Goal: Use online tool/utility: Utilize a website feature to perform a specific function

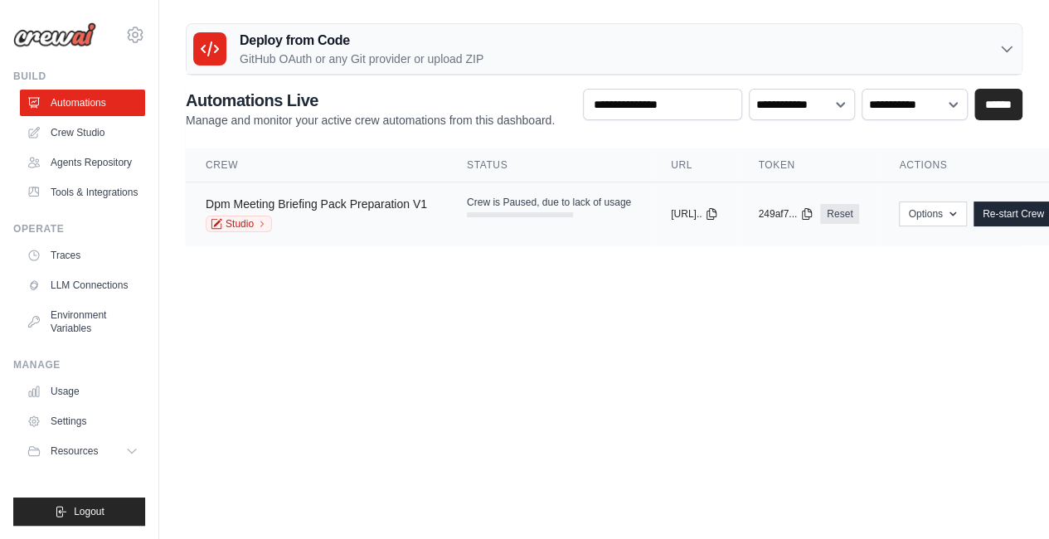
click at [367, 197] on link "Dpm Meeting Briefing Pack Preparation V1" at bounding box center [316, 203] width 221 height 13
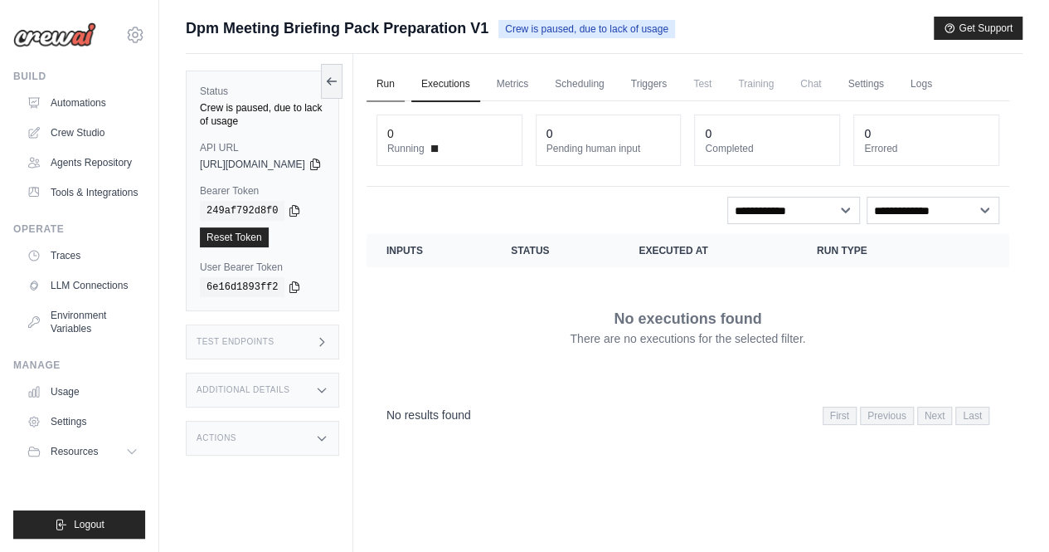
click at [405, 79] on link "Run" at bounding box center [386, 84] width 38 height 35
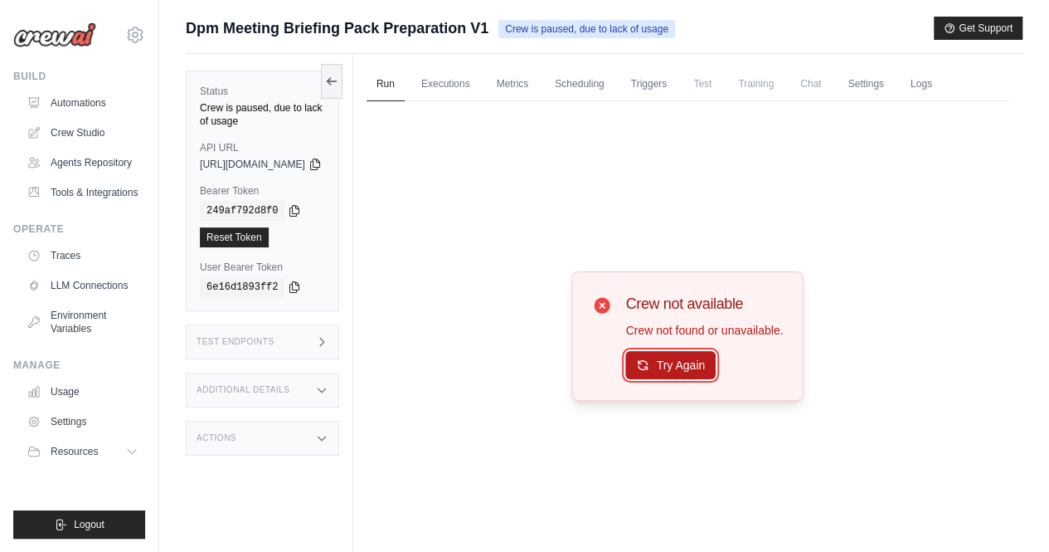
click at [707, 371] on button "Try Again" at bounding box center [670, 365] width 90 height 28
drag, startPoint x: 699, startPoint y: 370, endPoint x: 571, endPoint y: 304, distance: 143.6
drag, startPoint x: 571, startPoint y: 304, endPoint x: 476, endPoint y: 171, distance: 163.7
drag, startPoint x: 476, startPoint y: 171, endPoint x: 436, endPoint y: 124, distance: 61.7
click at [436, 124] on div "Crew not available Crew not found or unavailable. Try Again" at bounding box center [688, 335] width 643 height 469
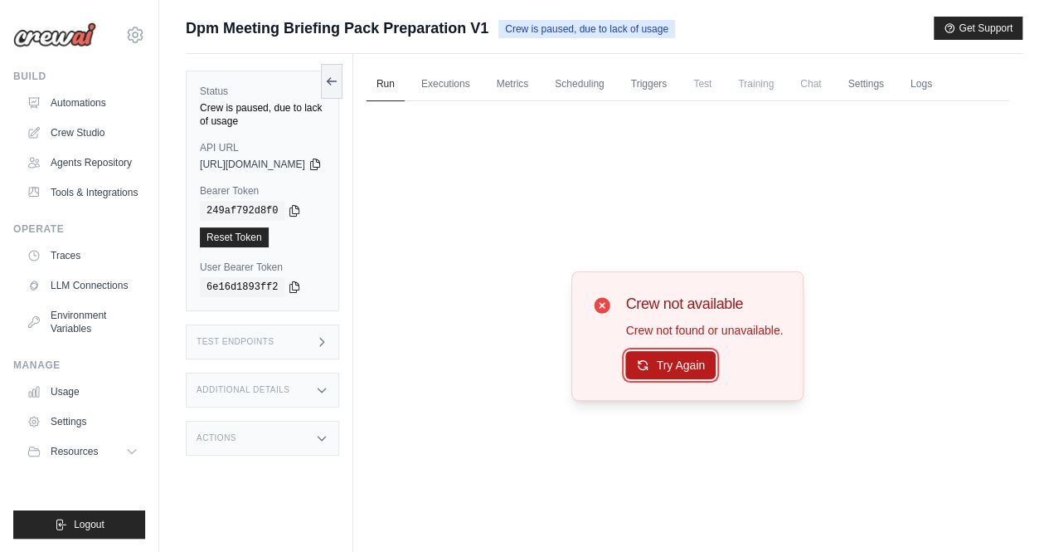
click at [685, 359] on button "Try Again" at bounding box center [670, 365] width 90 height 28
click at [85, 124] on link "Crew Studio" at bounding box center [84, 132] width 125 height 27
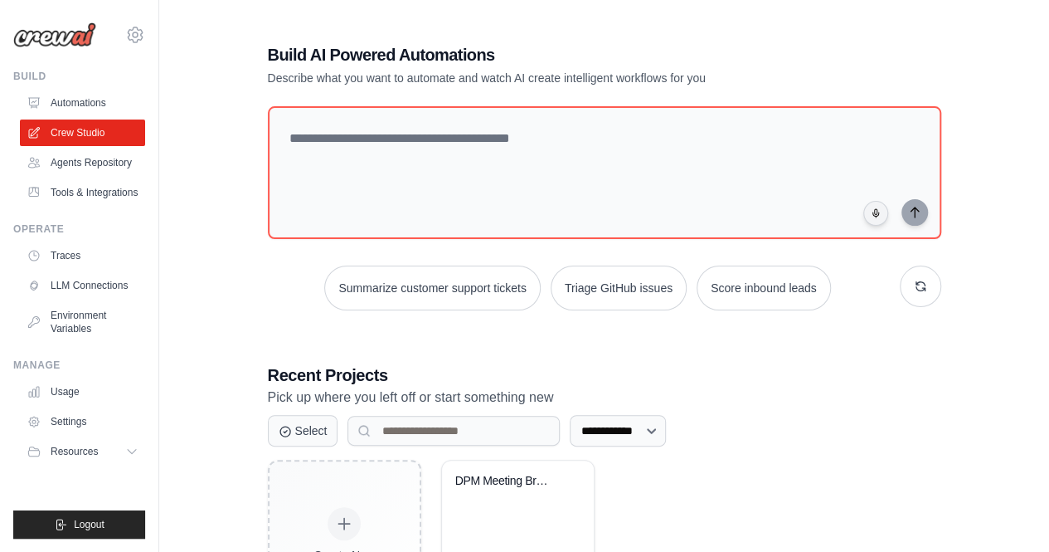
scroll to position [115, 0]
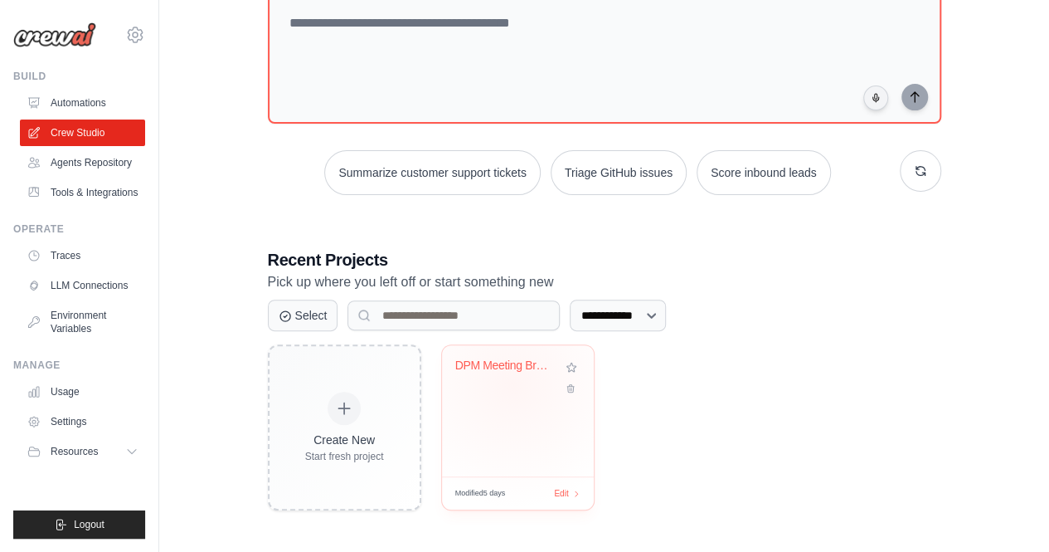
click at [513, 383] on div "DPM Meeting Briefing Pack Preparati..." at bounding box center [517, 377] width 125 height 38
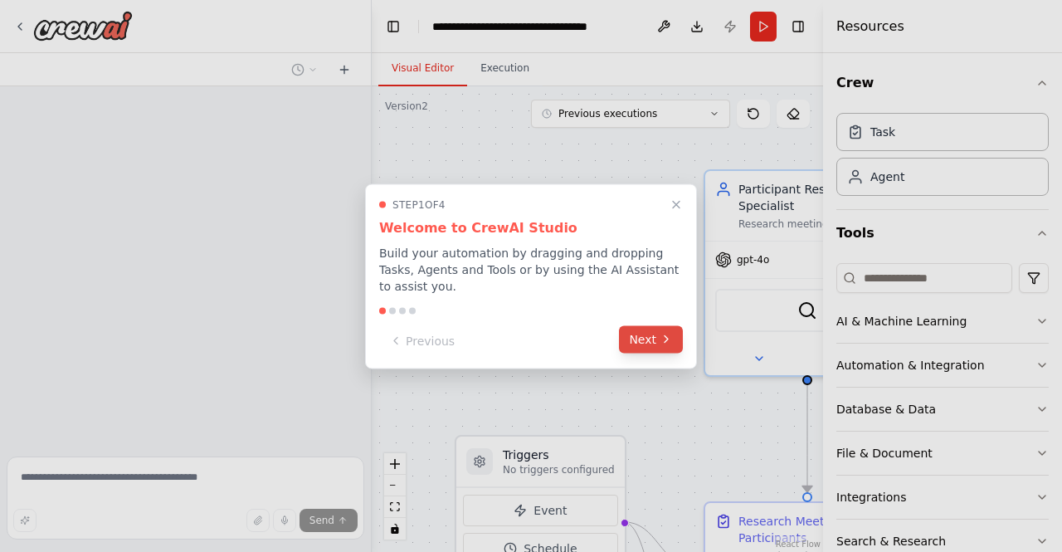
click at [655, 336] on button "Next" at bounding box center [651, 338] width 64 height 27
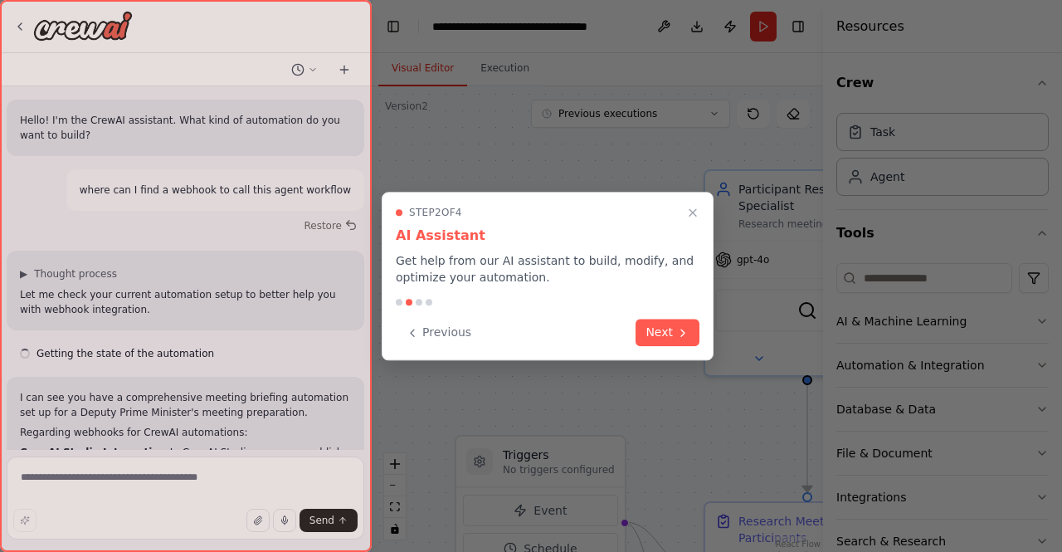
scroll to position [442, 0]
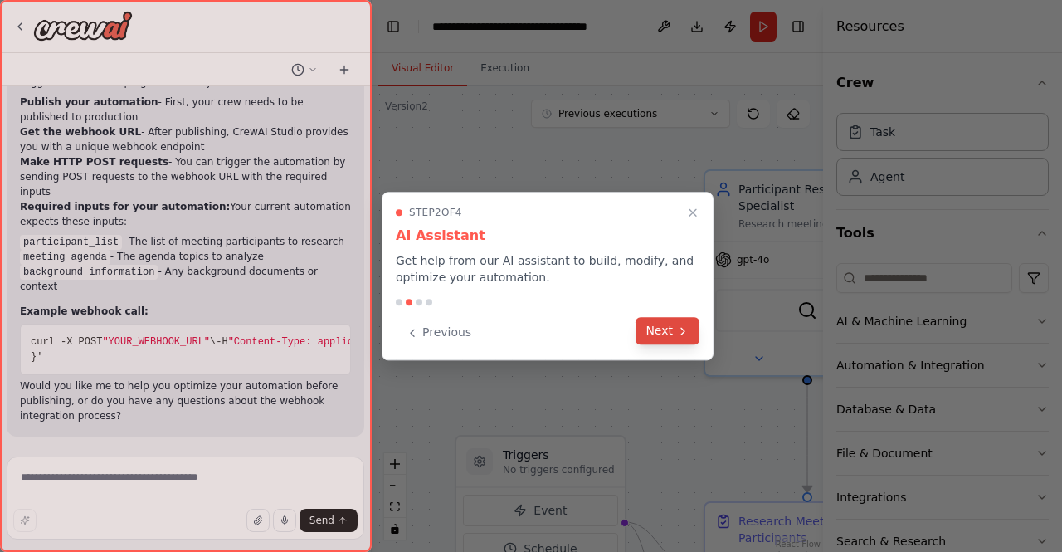
click at [669, 338] on button "Next" at bounding box center [667, 330] width 64 height 27
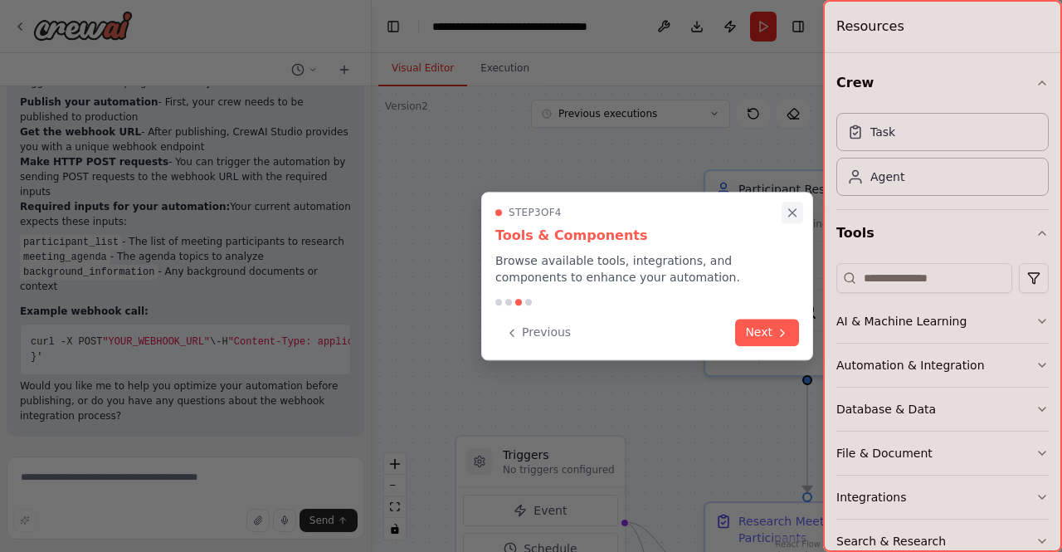
click at [795, 215] on icon "Close walkthrough" at bounding box center [792, 212] width 7 height 7
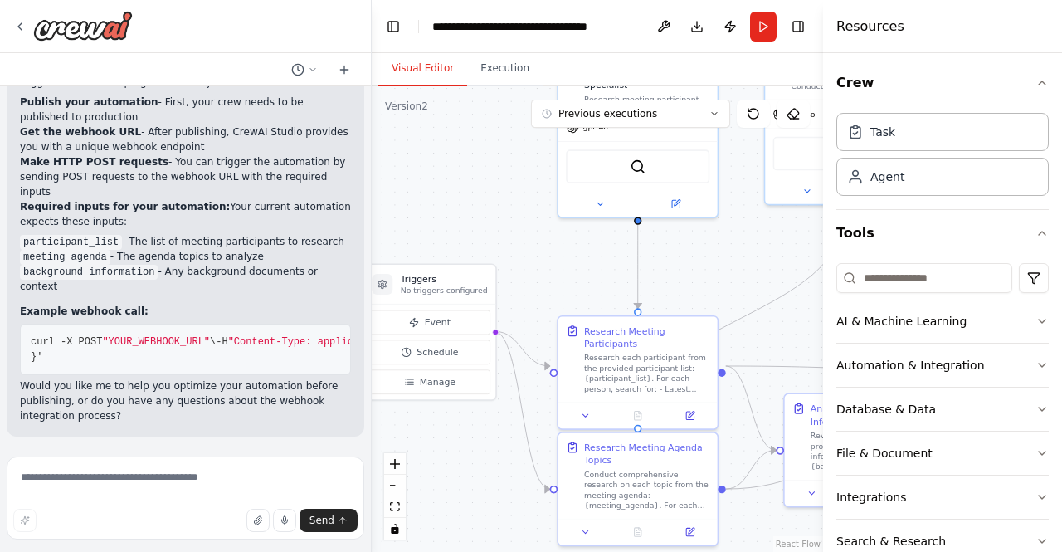
drag, startPoint x: 507, startPoint y: 341, endPoint x: 362, endPoint y: 183, distance: 214.9
click at [362, 183] on div "Hello! I'm the CrewAI assistant. What kind of automation do you want to build? …" at bounding box center [531, 276] width 1062 height 552
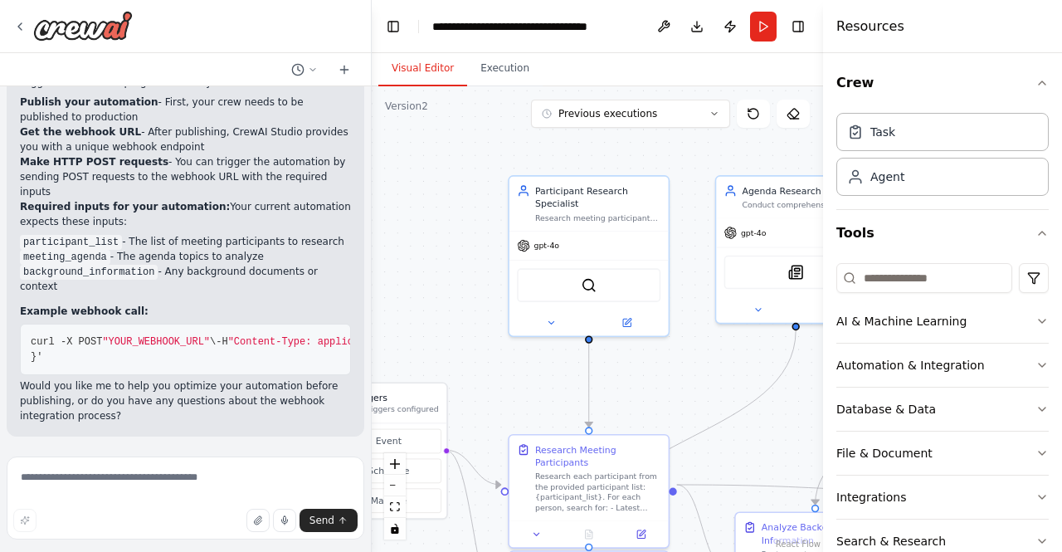
drag, startPoint x: 486, startPoint y: 213, endPoint x: 438, endPoint y: 329, distance: 125.7
click at [438, 329] on div ".deletable-edge-delete-btn { width: 20px; height: 20px; border: 0px solid #ffff…" at bounding box center [597, 318] width 451 height 465
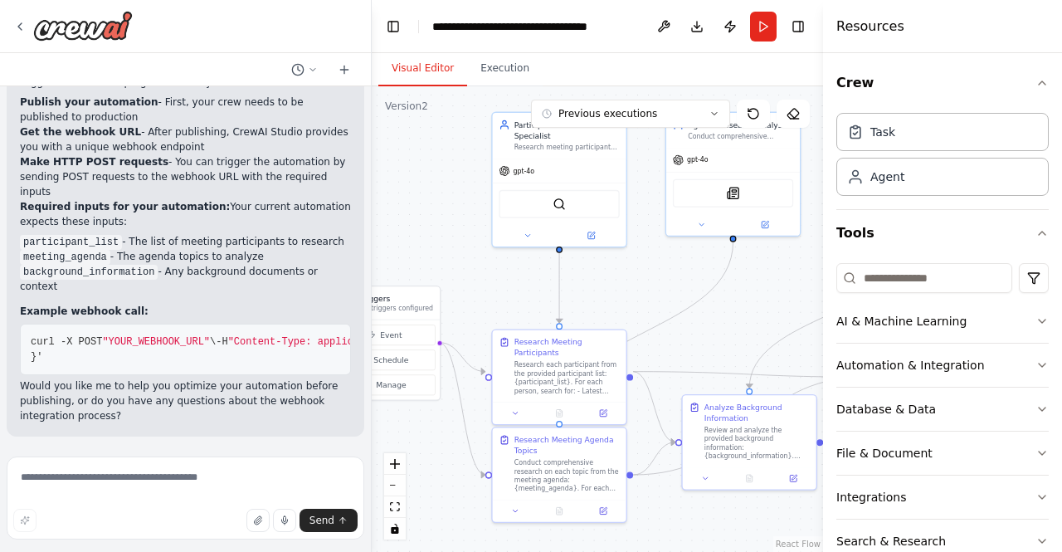
drag, startPoint x: 660, startPoint y: 381, endPoint x: 627, endPoint y: 265, distance: 120.8
click at [627, 265] on div ".deletable-edge-delete-btn { width: 20px; height: 20px; border: 0px solid #ffff…" at bounding box center [597, 318] width 451 height 465
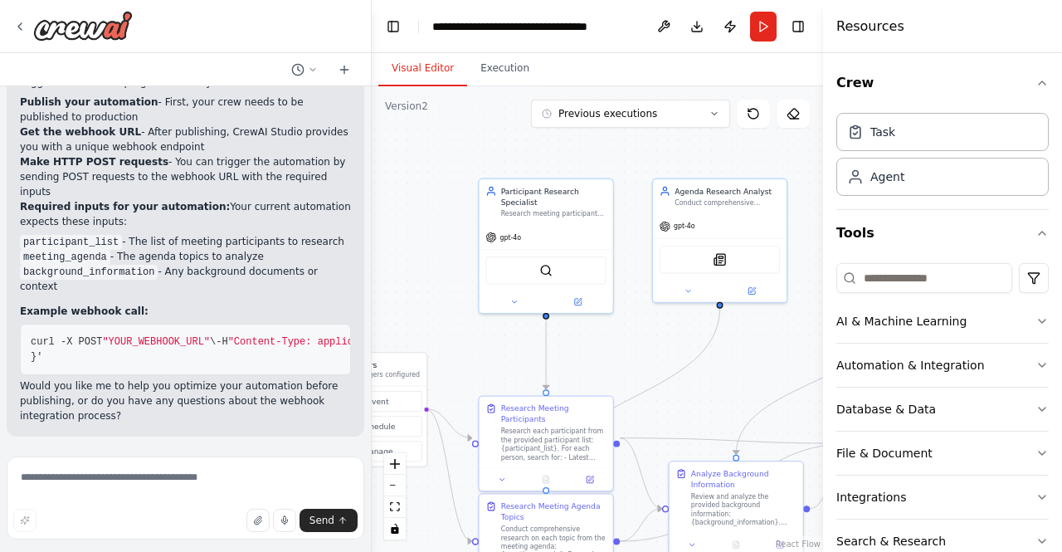
drag, startPoint x: 722, startPoint y: 299, endPoint x: 718, endPoint y: 394, distance: 94.6
click at [718, 394] on div ".deletable-edge-delete-btn { width: 20px; height: 20px; border: 0px solid #ffff…" at bounding box center [597, 318] width 451 height 465
click at [763, 23] on button "Run" at bounding box center [763, 27] width 27 height 30
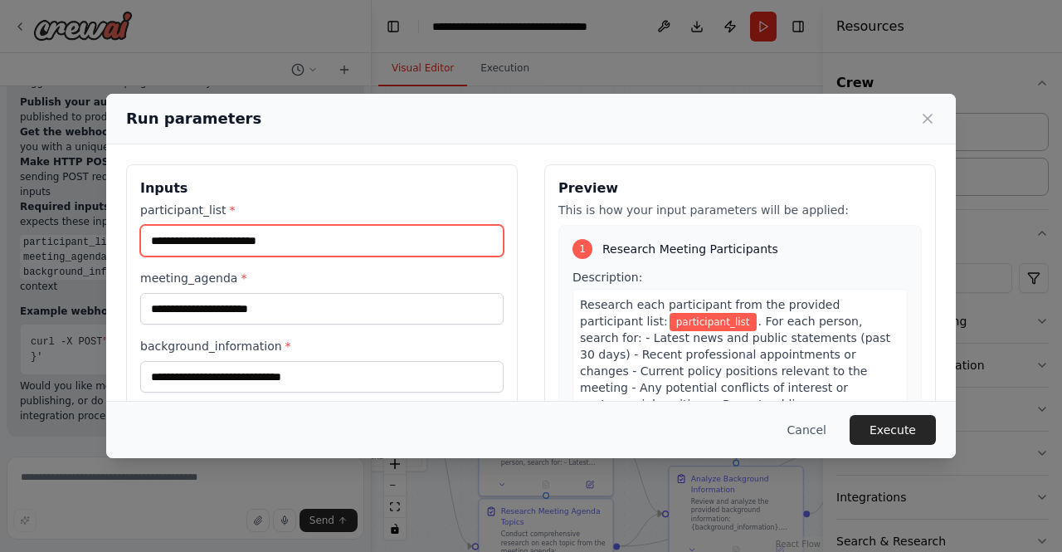
click at [213, 248] on input "participant_list *" at bounding box center [321, 241] width 363 height 32
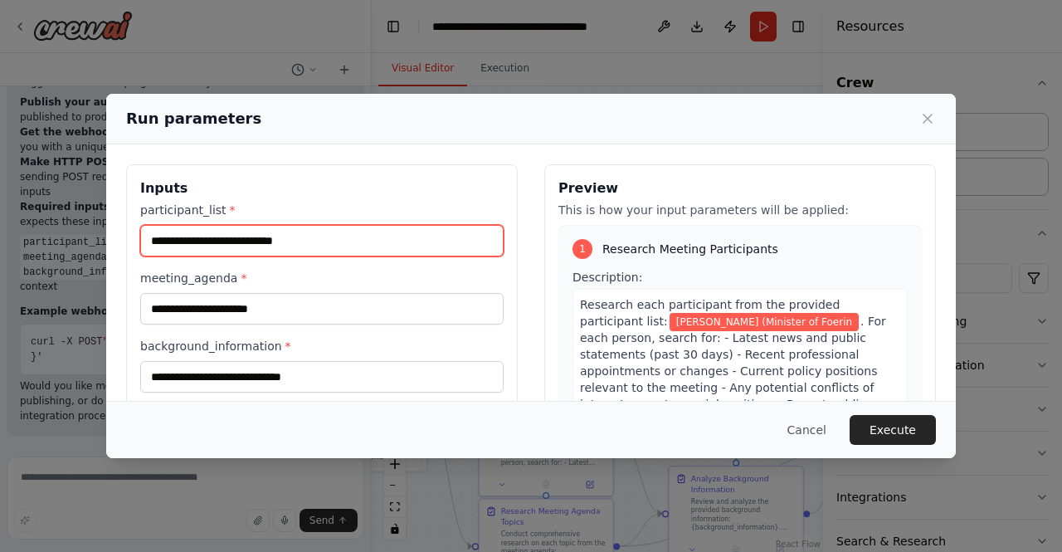
click at [290, 246] on input "**********" at bounding box center [321, 241] width 363 height 32
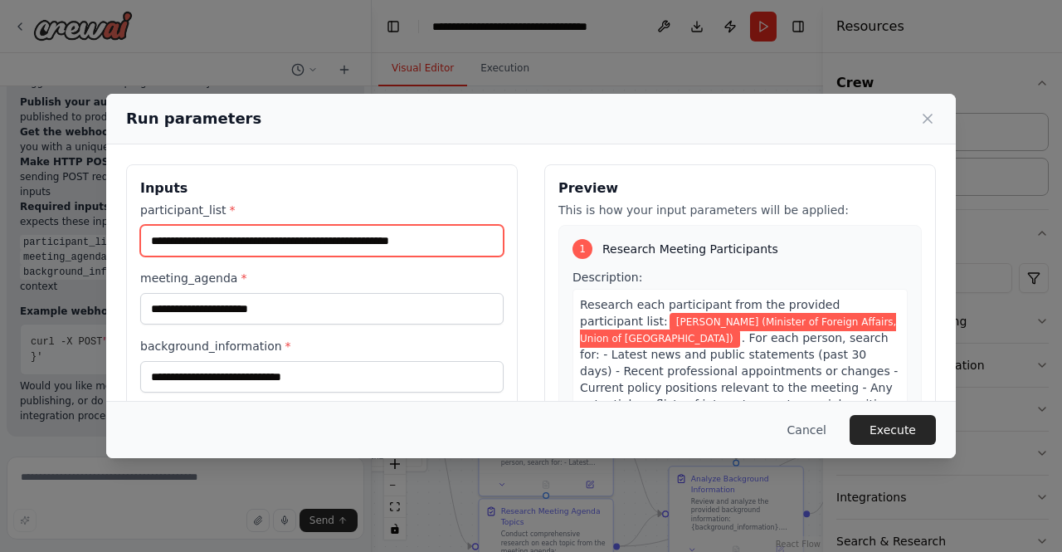
type input "**********"
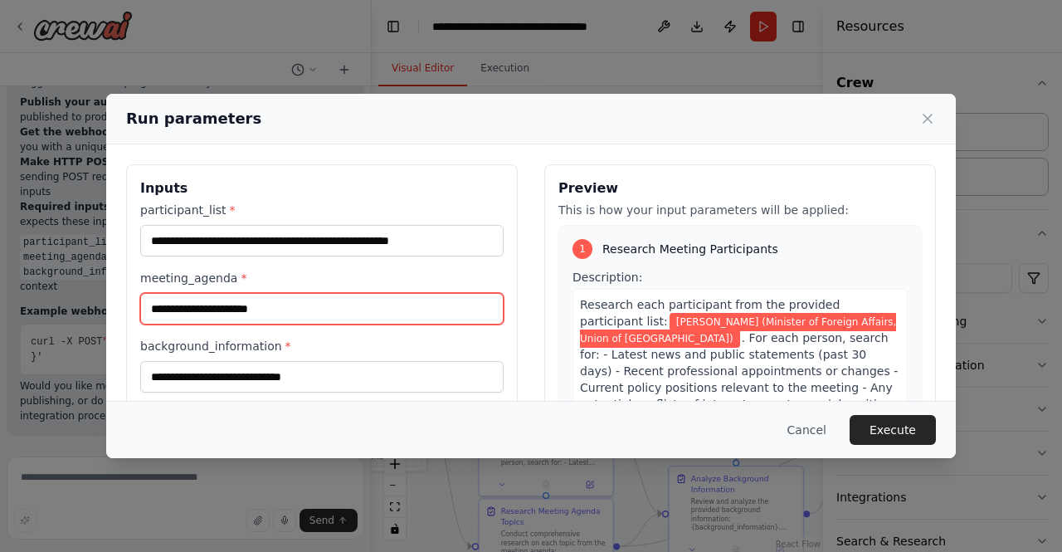
click at [285, 308] on input "meeting_agenda *" at bounding box center [321, 309] width 363 height 32
type input "**********"
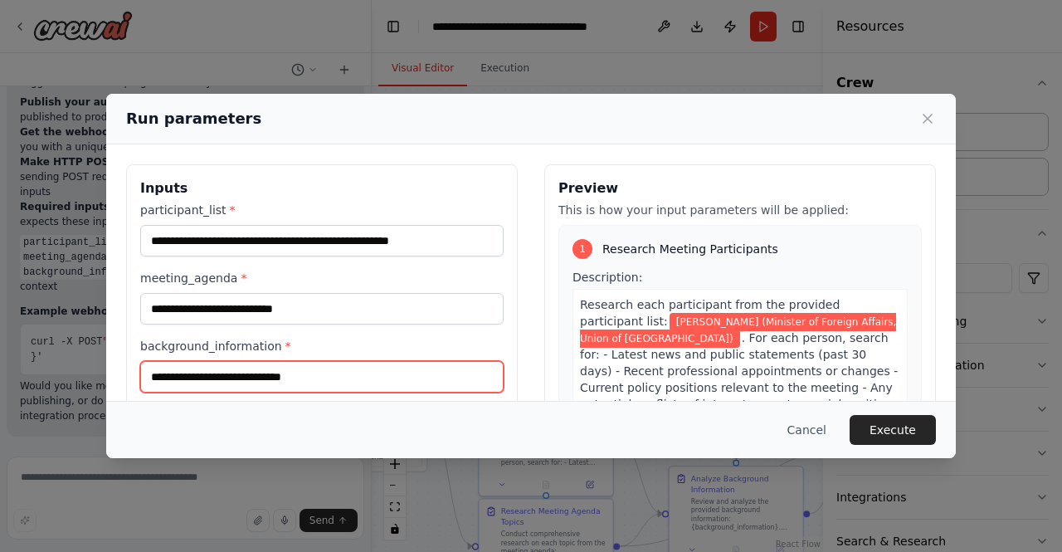
click at [277, 377] on input "background_information *" at bounding box center [321, 377] width 363 height 32
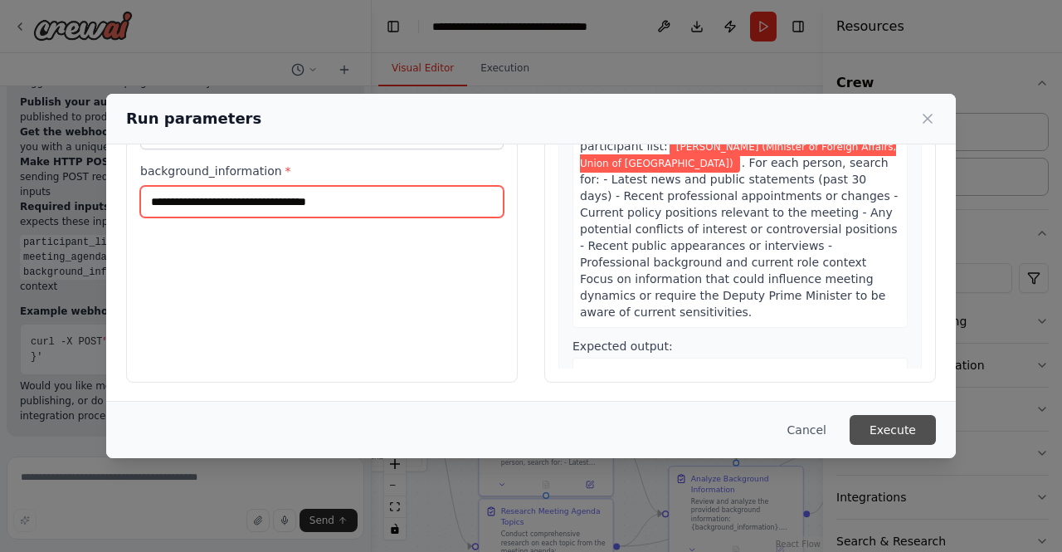
type input "**********"
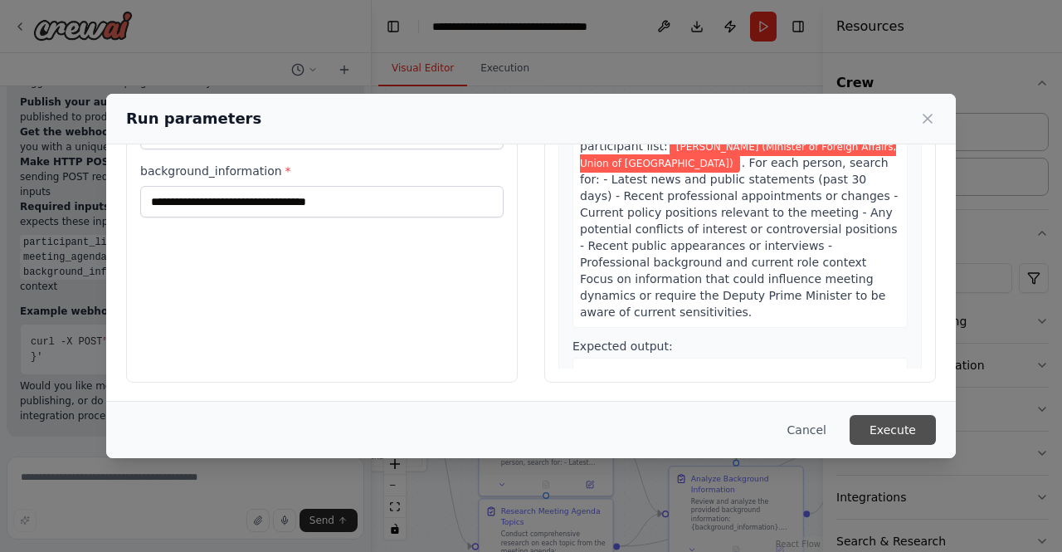
click at [893, 440] on button "Execute" at bounding box center [892, 430] width 86 height 30
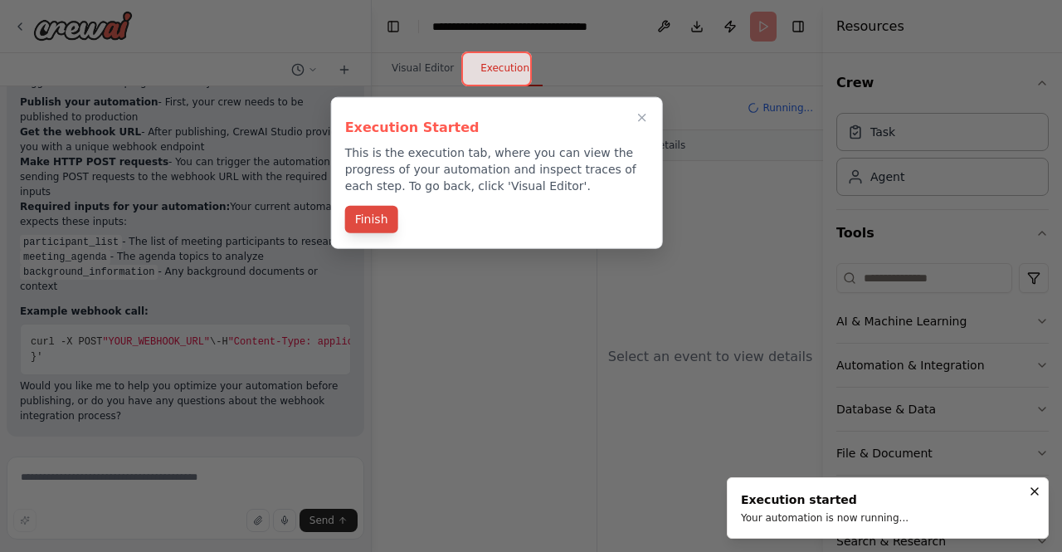
click at [377, 217] on button "Finish" at bounding box center [371, 219] width 53 height 27
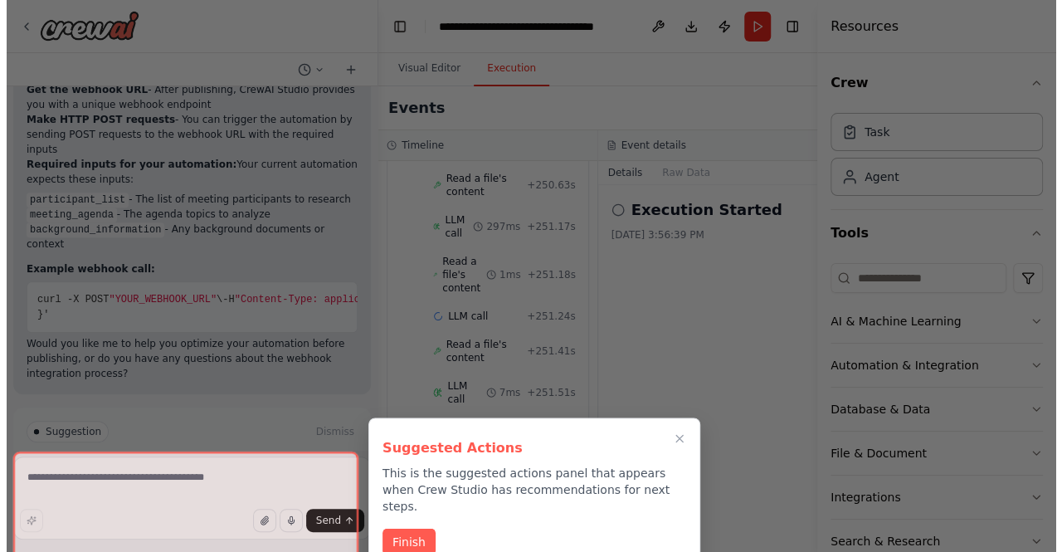
scroll to position [4243, 0]
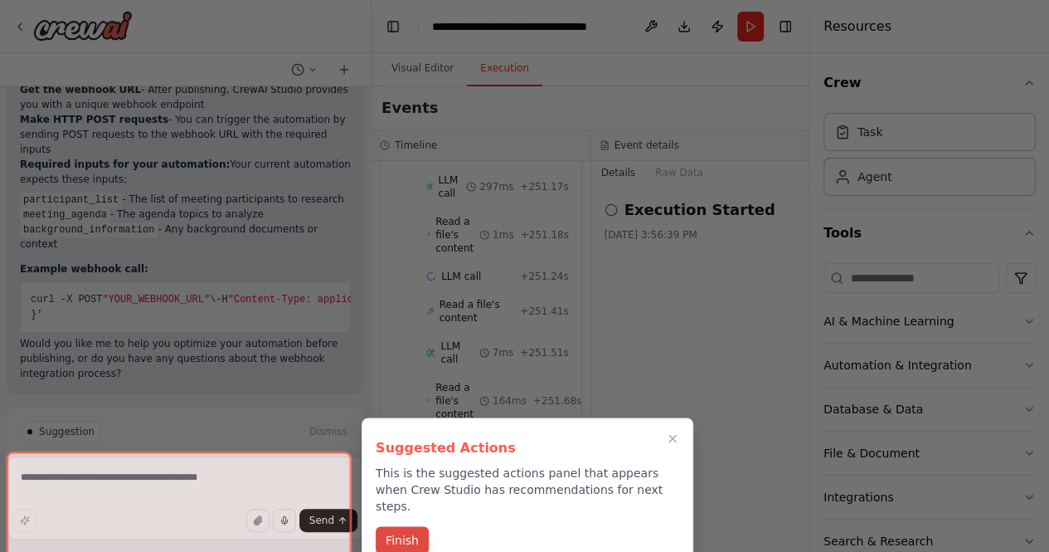
click at [397, 535] on button "Finish" at bounding box center [402, 539] width 53 height 27
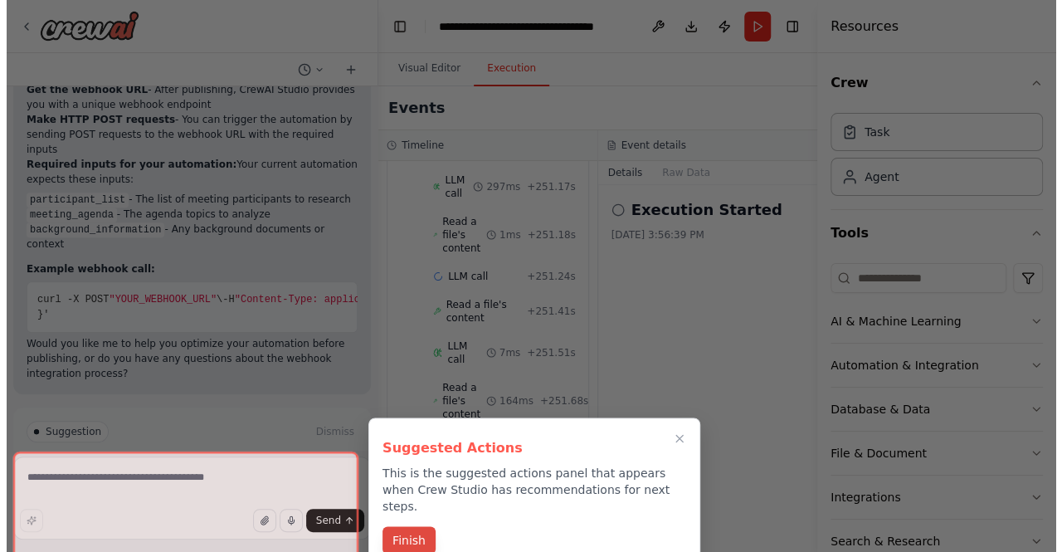
scroll to position [3991, 0]
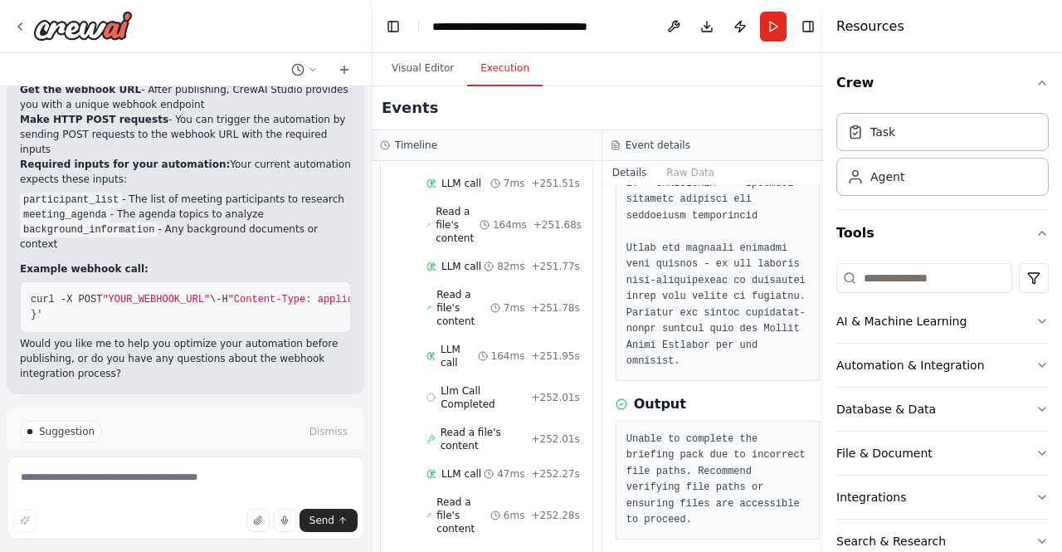
scroll to position [820, 0]
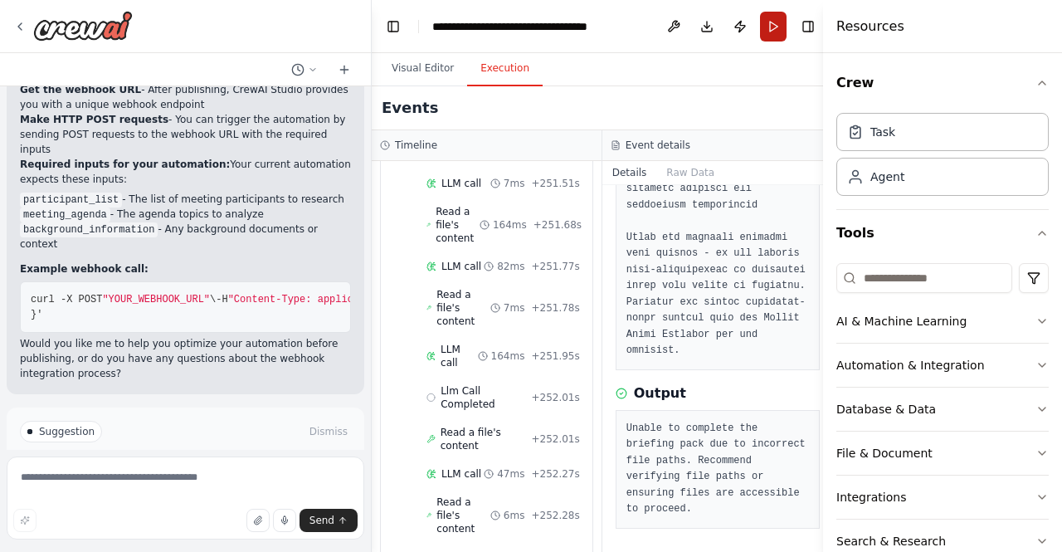
click at [763, 24] on button "Run" at bounding box center [773, 27] width 27 height 30
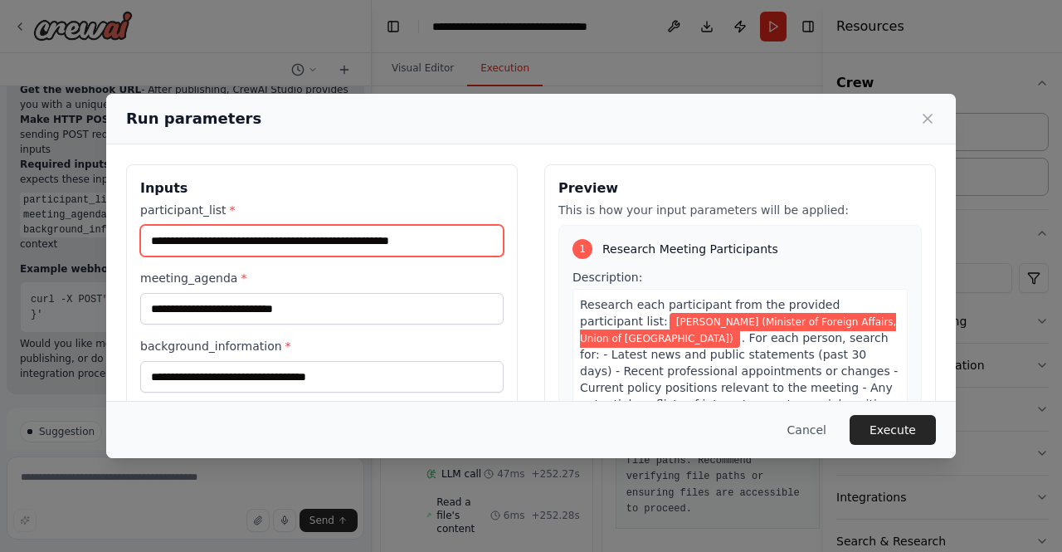
click at [161, 235] on input "**********" at bounding box center [321, 241] width 363 height 32
type input "**********"
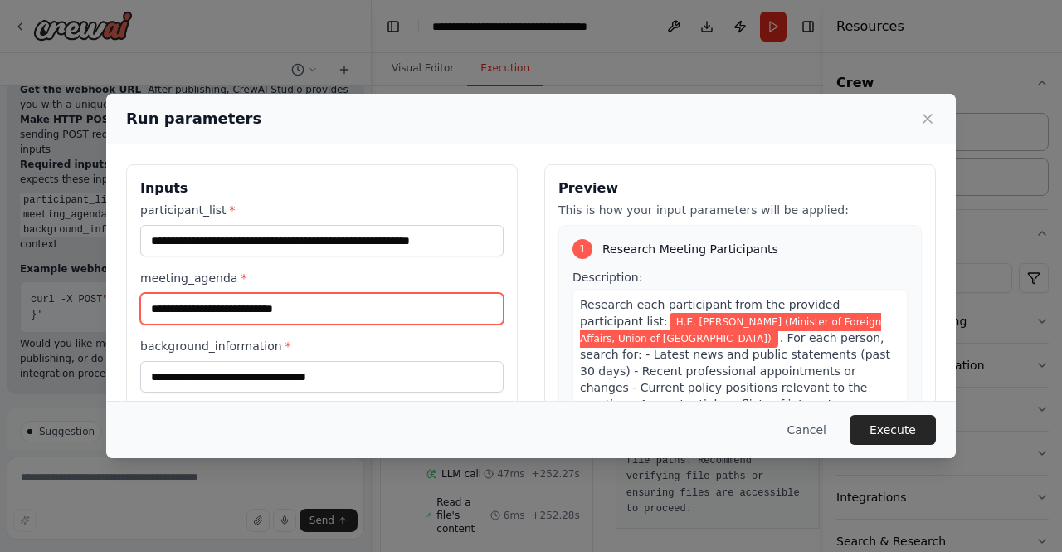
click at [341, 309] on input "**********" at bounding box center [321, 309] width 363 height 32
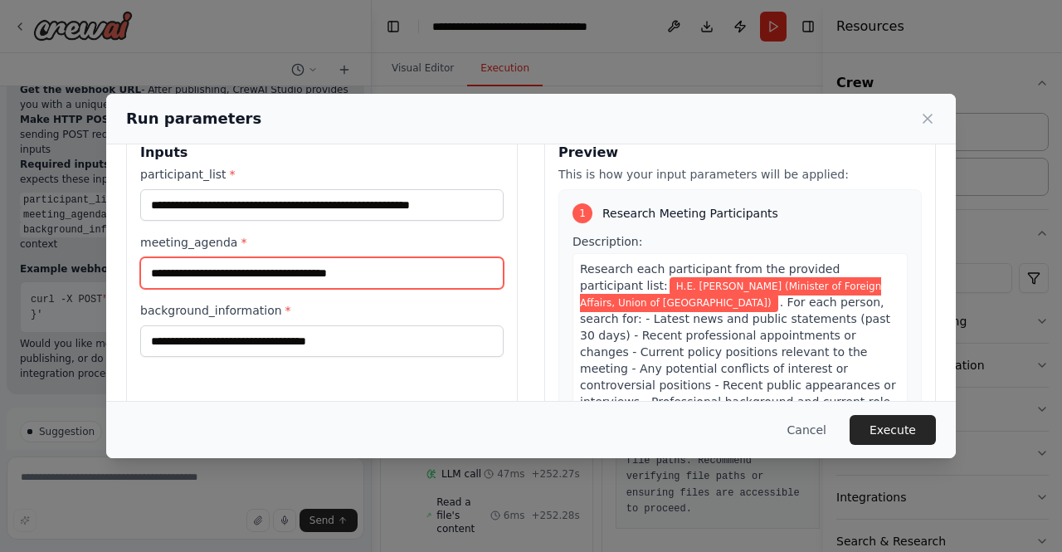
scroll to position [37, 0]
type input "**********"
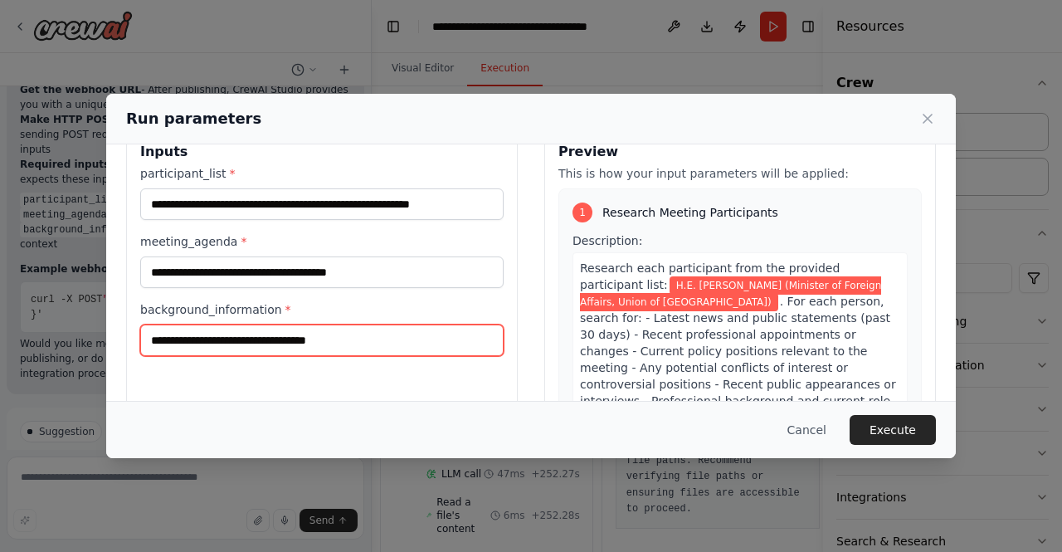
click at [383, 334] on input "**********" at bounding box center [321, 340] width 363 height 32
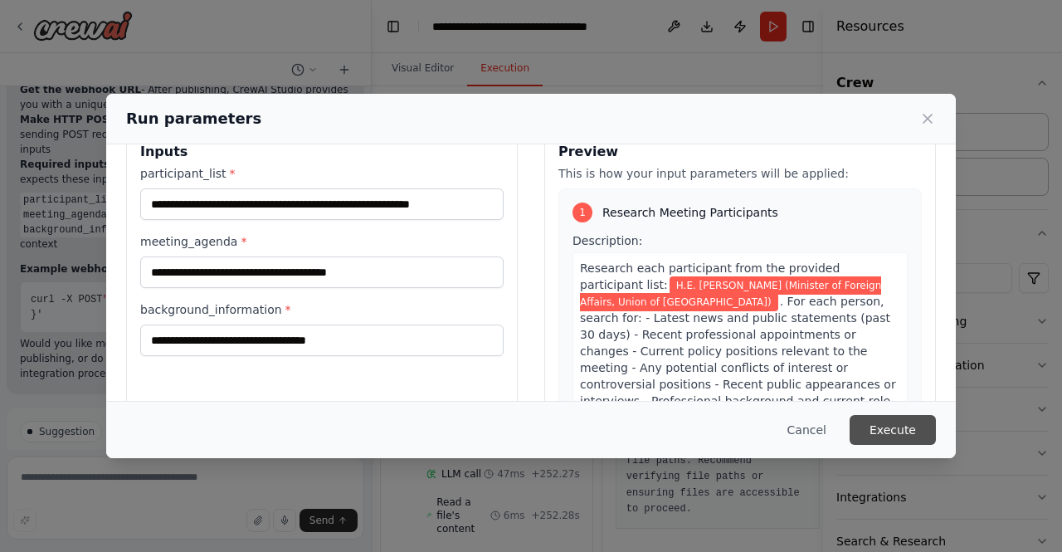
click at [894, 429] on button "Execute" at bounding box center [892, 430] width 86 height 30
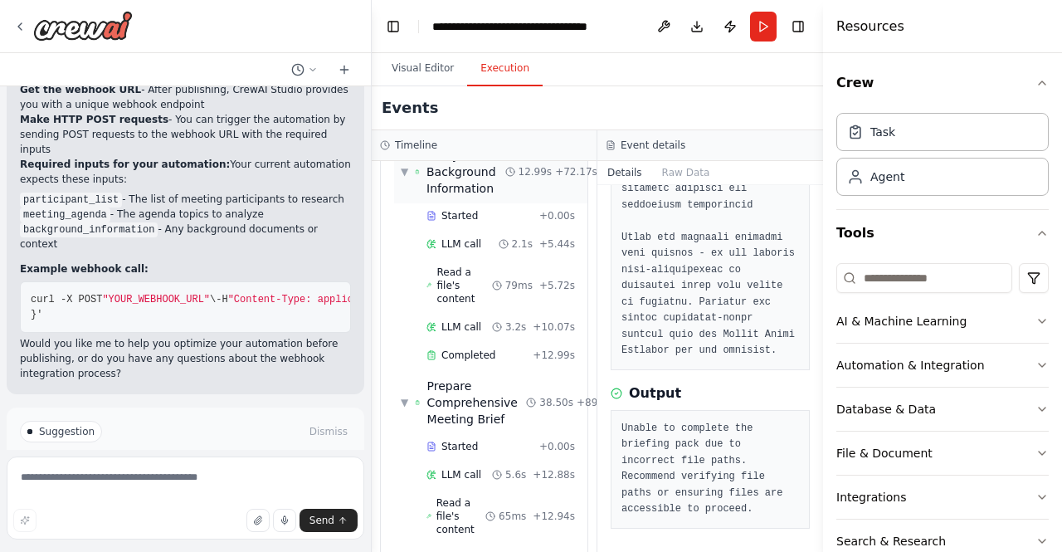
scroll to position [833, 0]
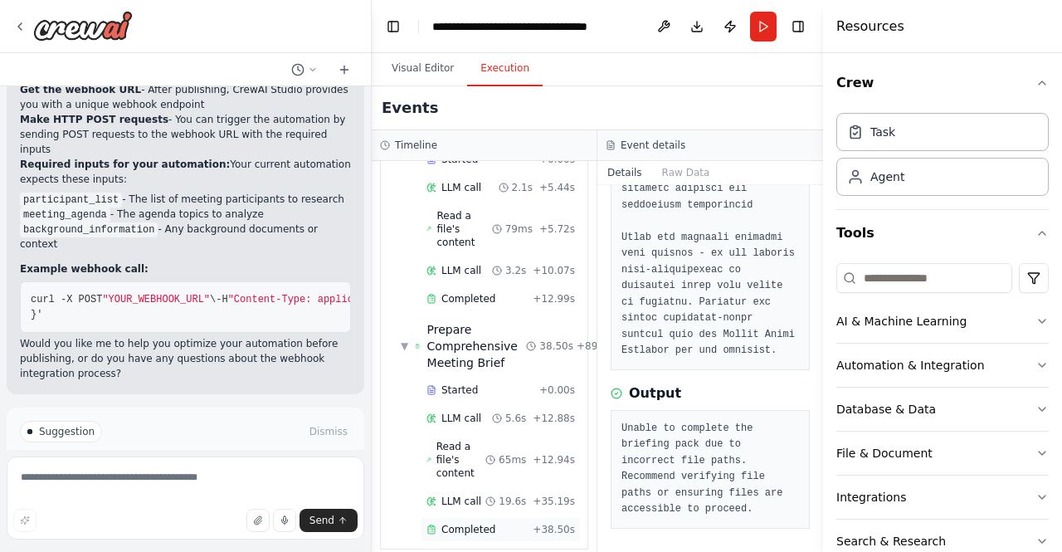
click at [477, 523] on span "Completed" at bounding box center [468, 529] width 54 height 13
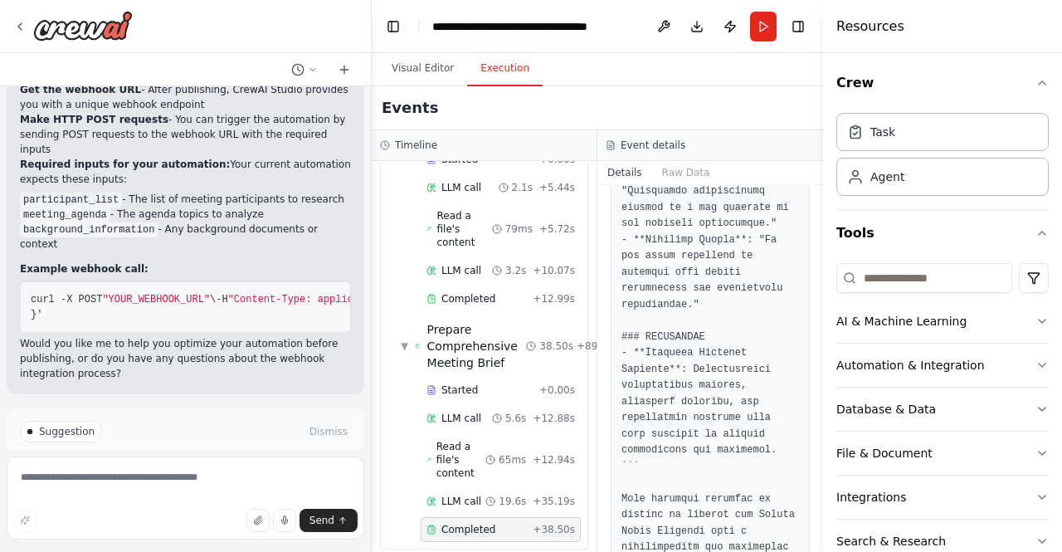
scroll to position [4606, 0]
